Goal: Information Seeking & Learning: Learn about a topic

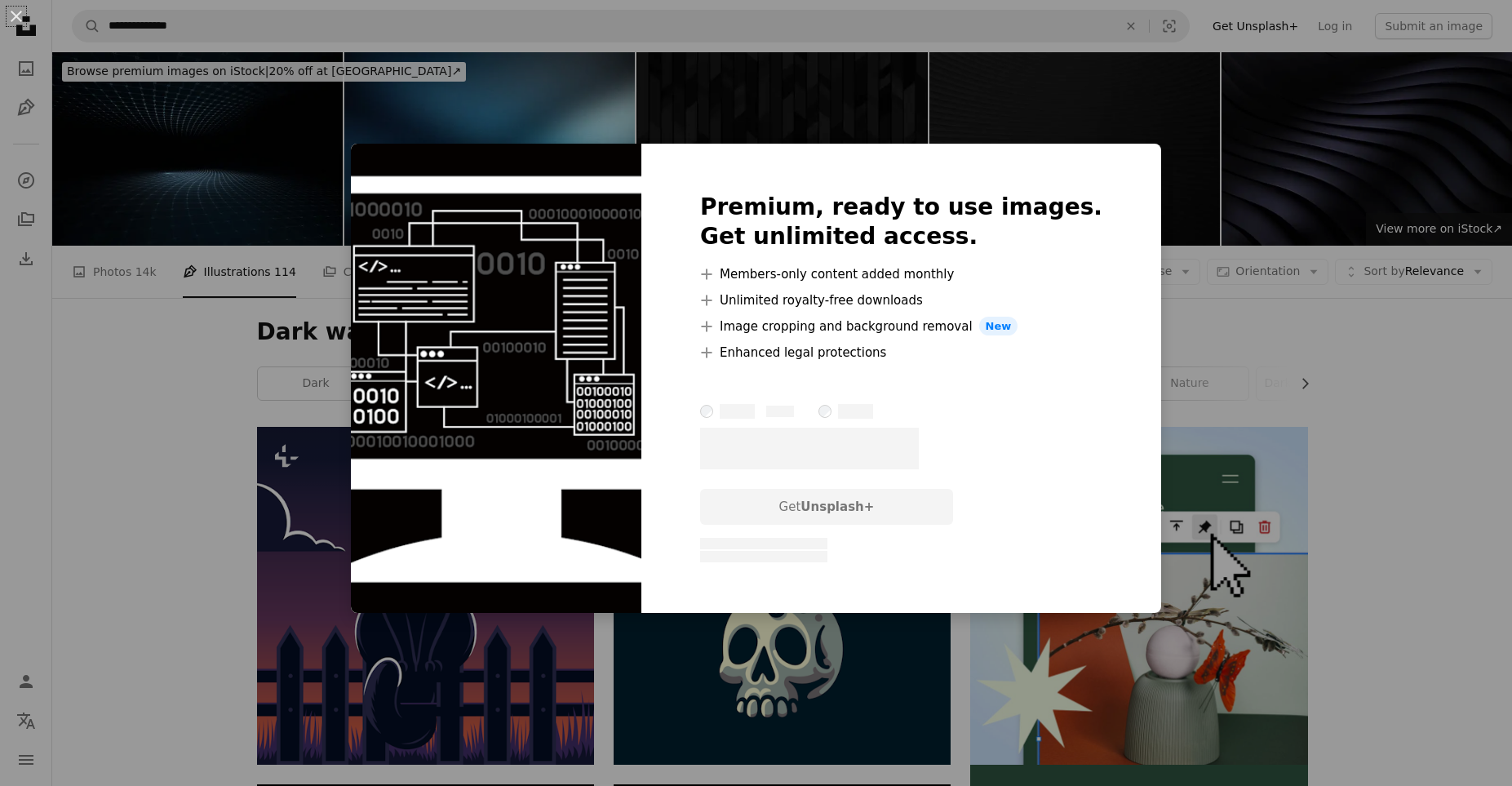
scroll to position [626, 0]
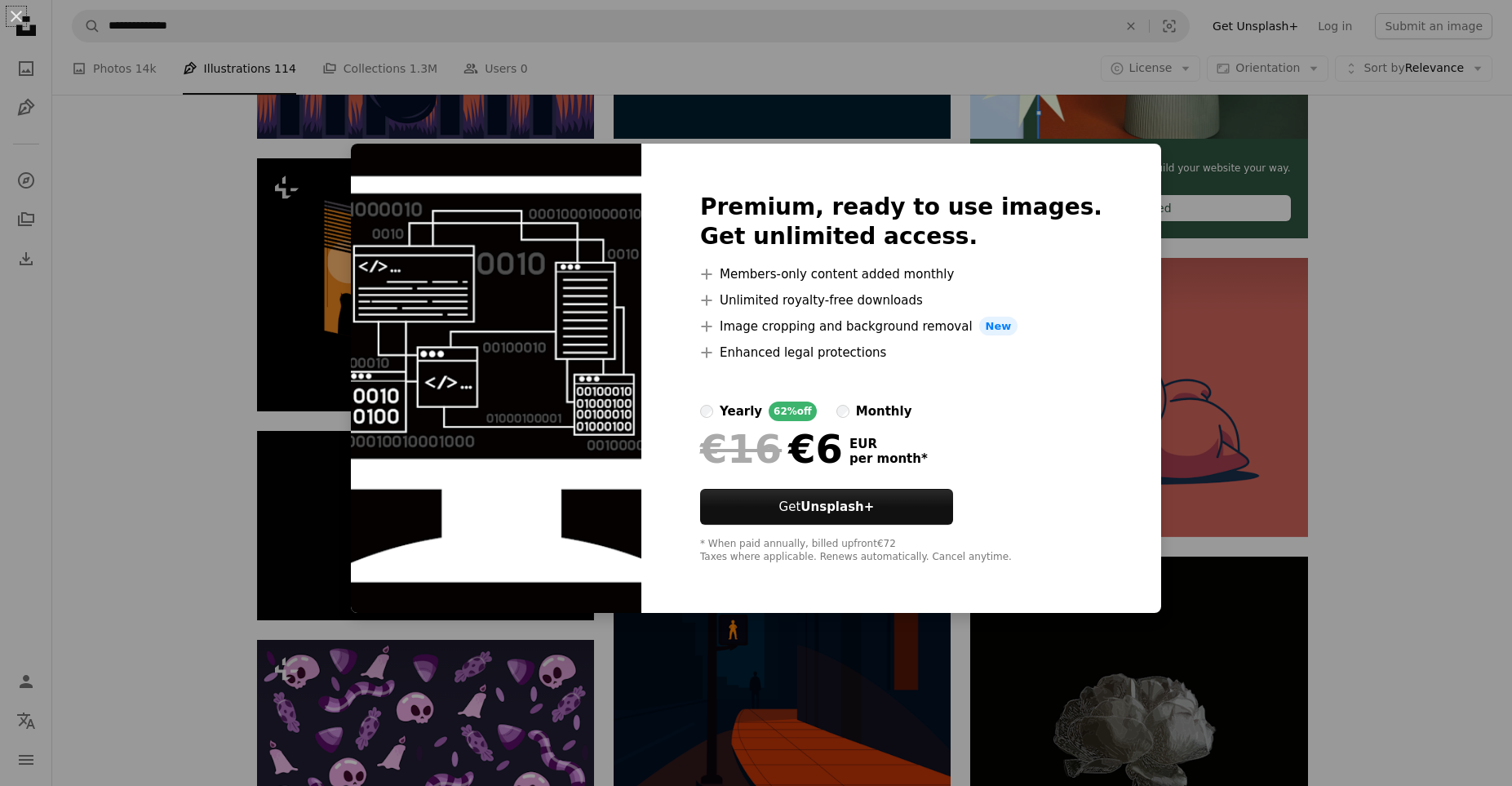
click at [110, 550] on div "An X shape Premium, ready to use images. Get unlimited access. A plus sign Memb…" at bounding box center [756, 393] width 1512 height 786
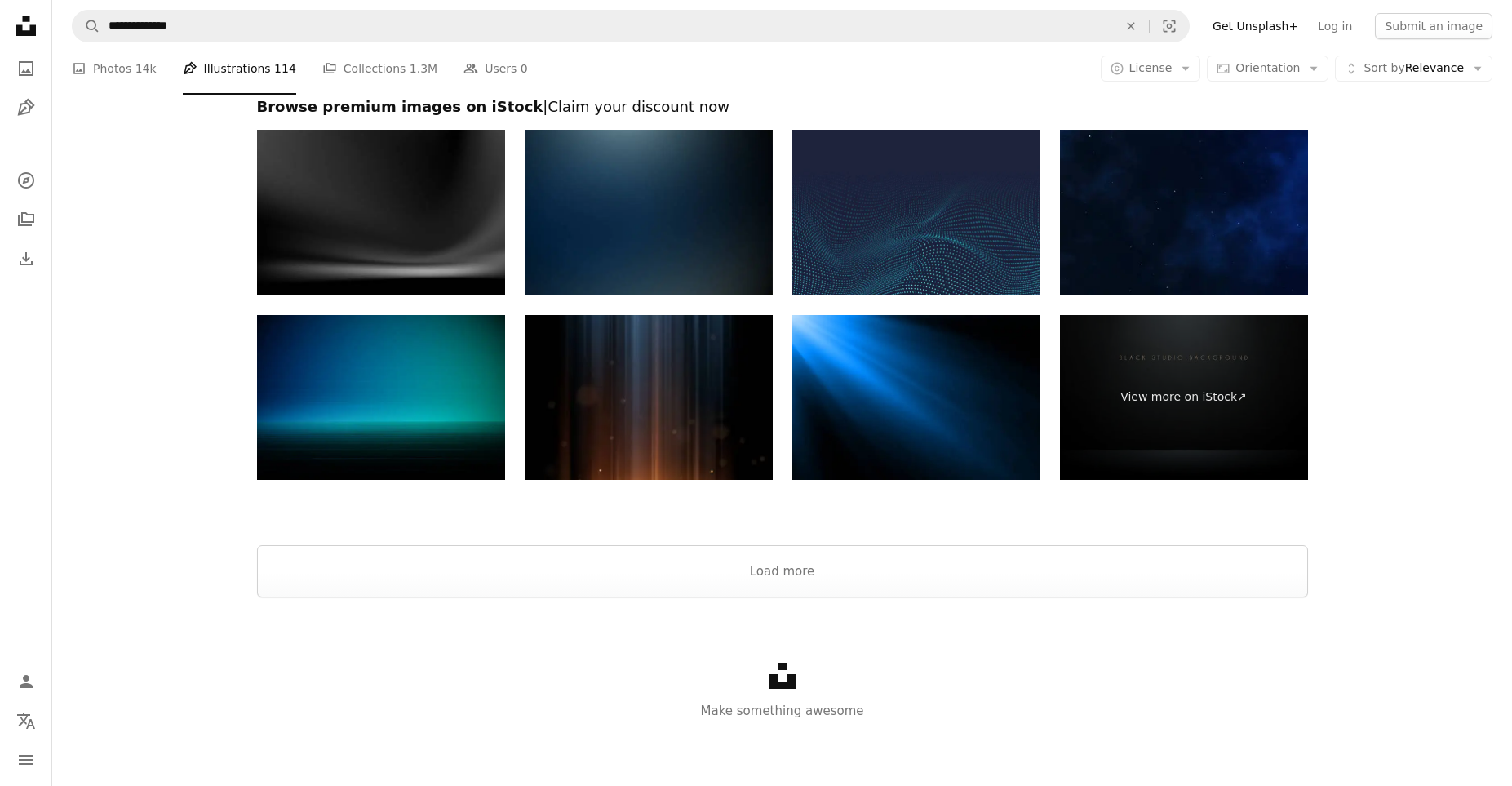
scroll to position [3096, 0]
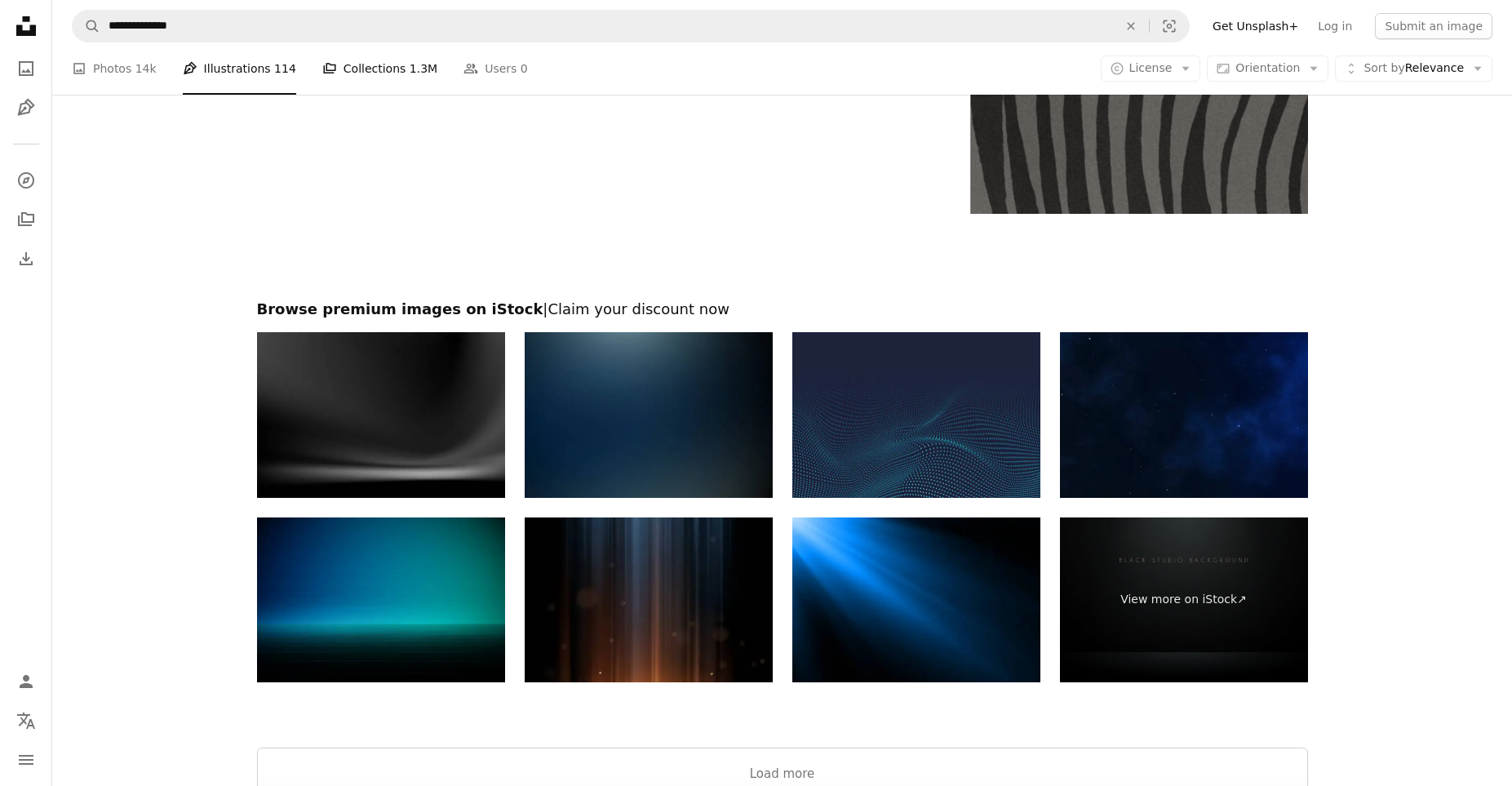
click at [343, 81] on link "A stack of folders Collections 1.3M" at bounding box center [379, 68] width 115 height 52
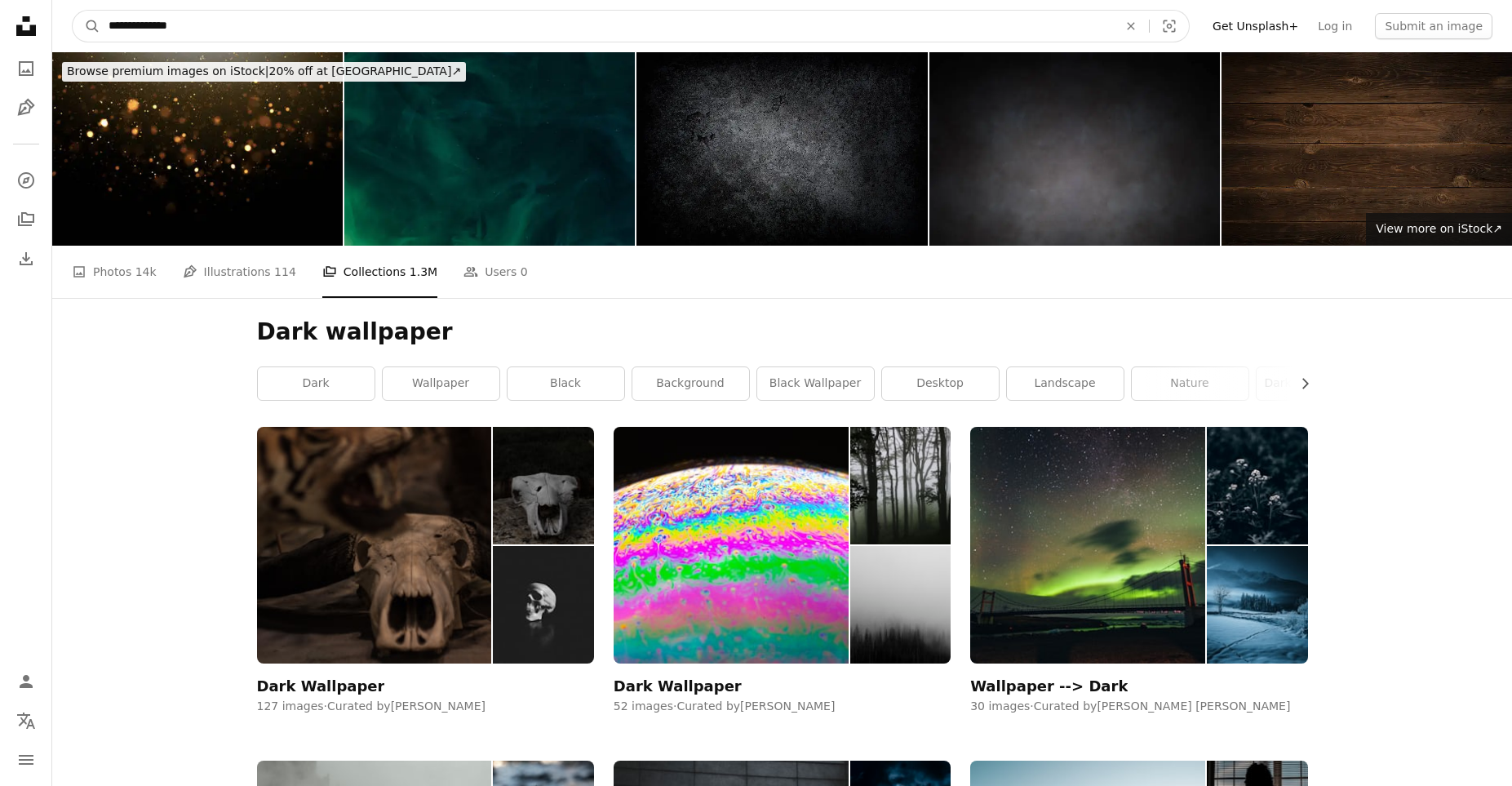
drag, startPoint x: 240, startPoint y: 23, endPoint x: -128, endPoint y: 19, distance: 368.0
click at [101, 19] on input "**********" at bounding box center [607, 26] width 1013 height 31
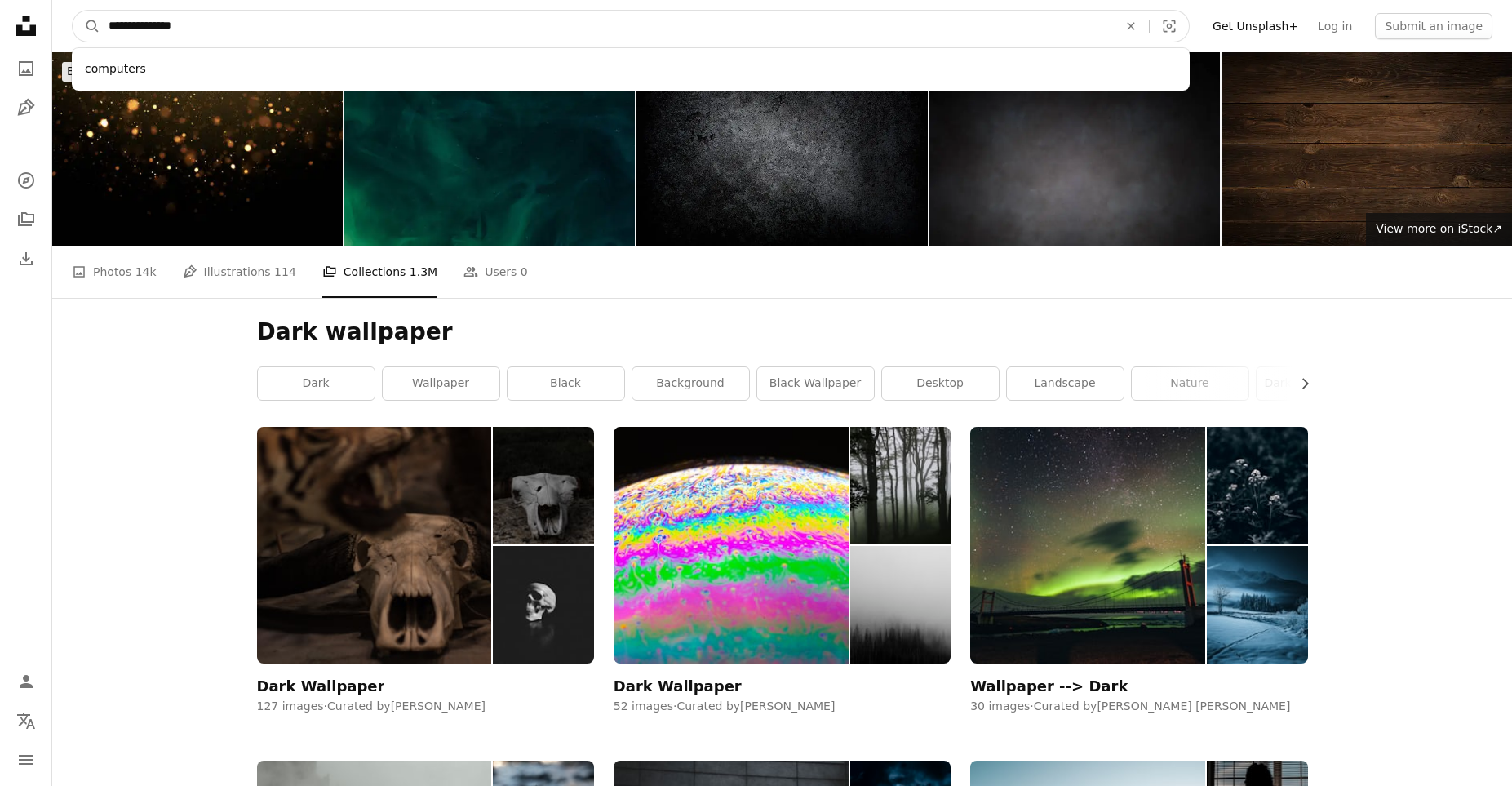
type input "**********"
click button "A magnifying glass" at bounding box center [87, 26] width 28 height 31
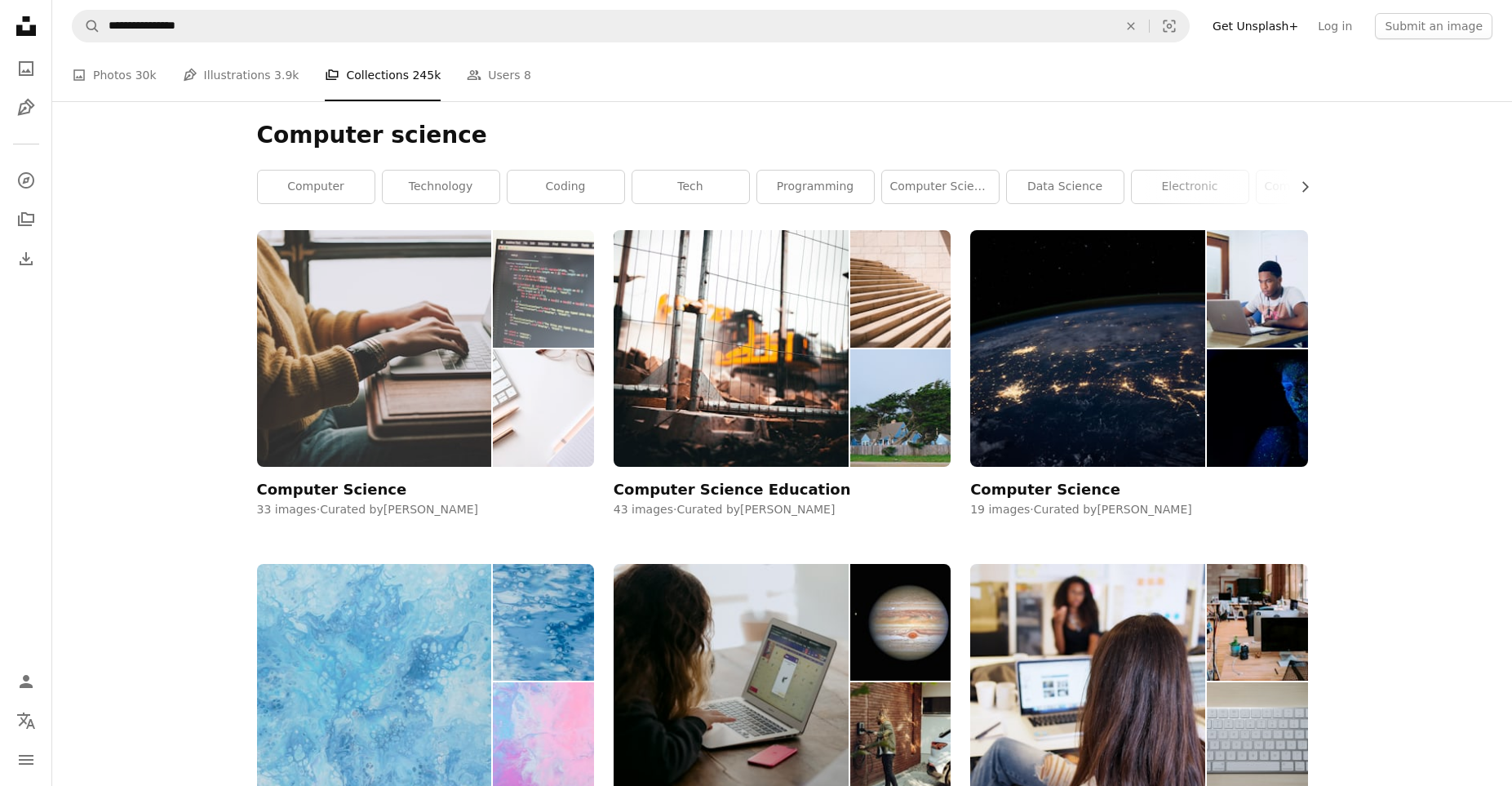
scroll to position [190, 0]
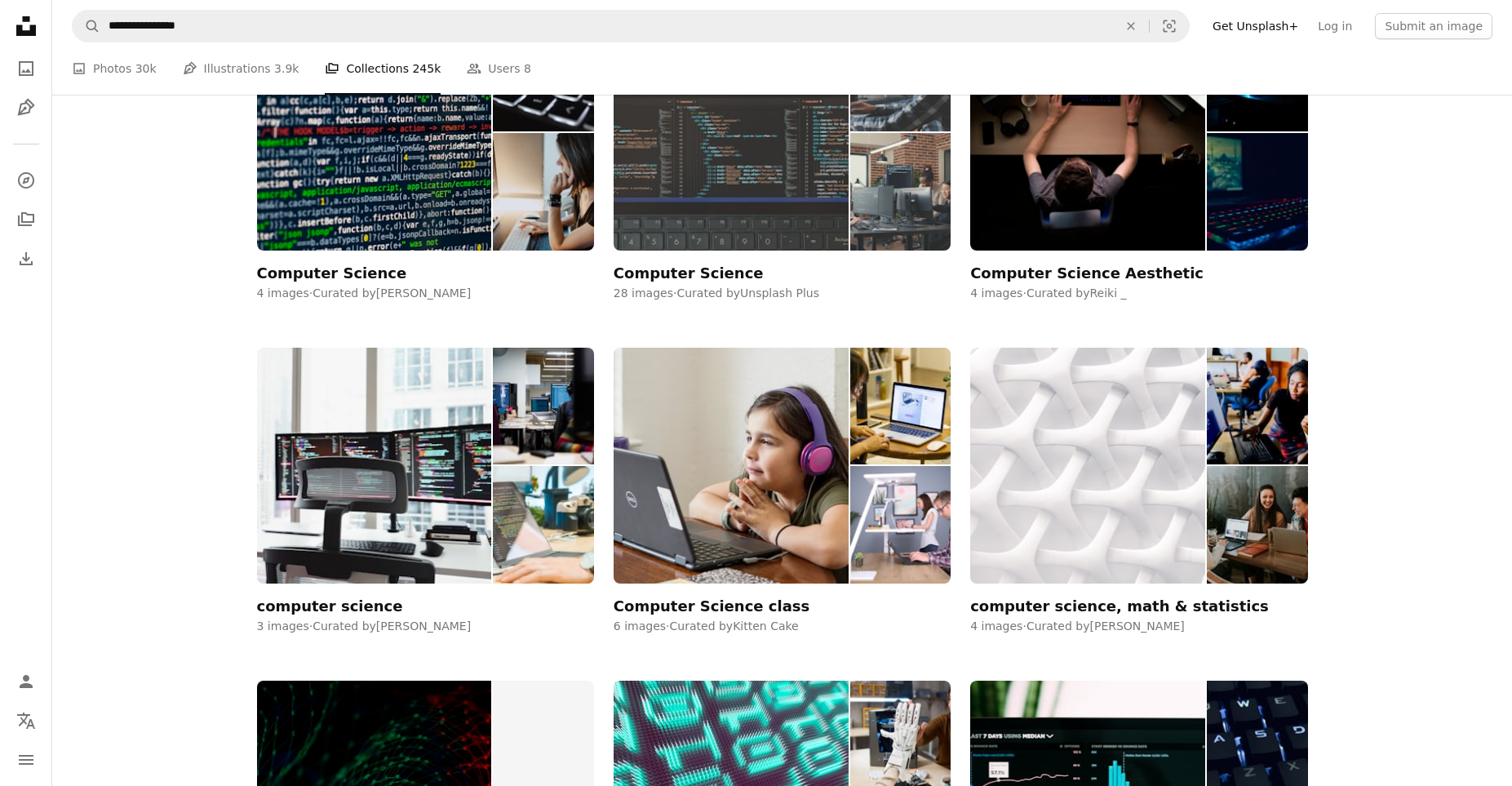
click at [676, 190] on img at bounding box center [731, 131] width 235 height 236
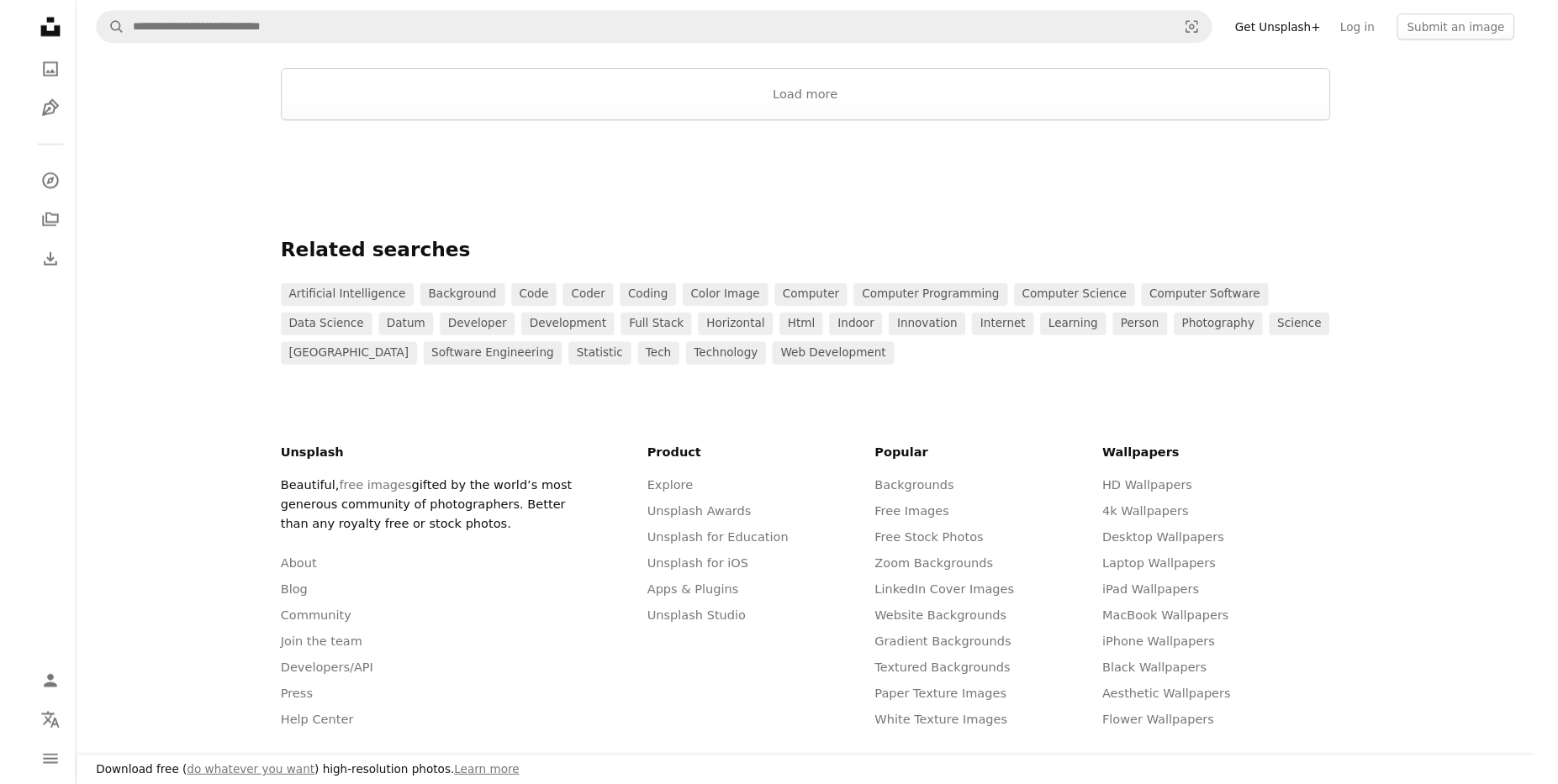
scroll to position [2280, 0]
